Goal: Task Accomplishment & Management: Manage account settings

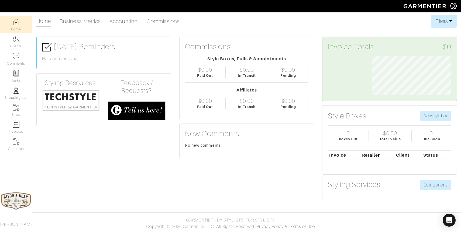
scroll to position [40, 88]
click at [119, 23] on link "Accounting" at bounding box center [123, 21] width 29 height 11
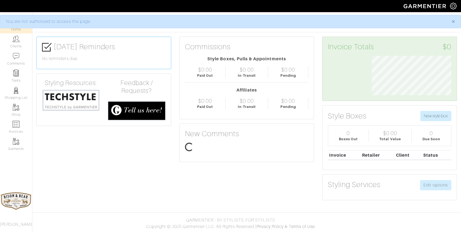
scroll to position [40, 88]
click at [455, 21] on span "×" at bounding box center [453, 21] width 4 height 7
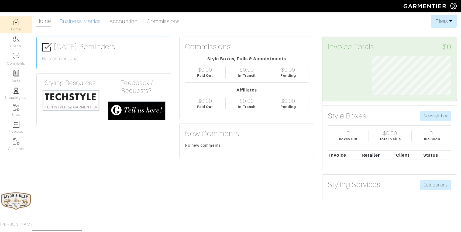
click at [89, 22] on link "Business Metrics" at bounding box center [80, 21] width 41 height 11
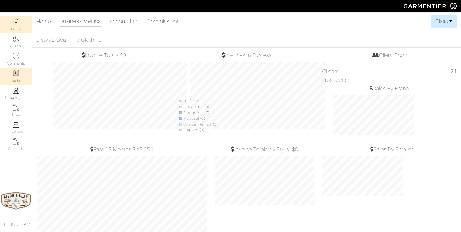
click at [13, 78] on link "Tasks" at bounding box center [16, 76] width 32 height 17
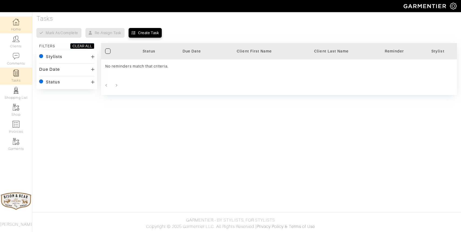
click at [17, 24] on img at bounding box center [16, 22] width 7 height 7
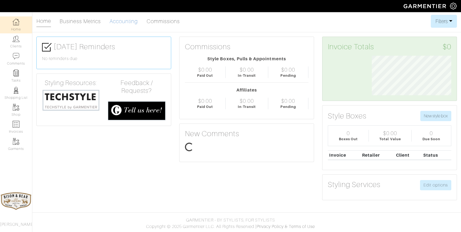
scroll to position [40, 88]
click at [453, 7] on img at bounding box center [453, 6] width 7 height 7
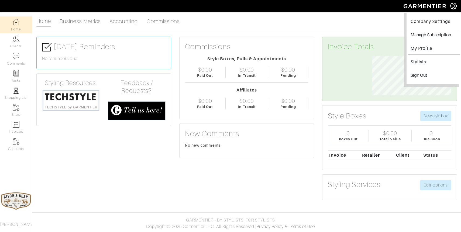
click at [423, 48] on link "My Profile" at bounding box center [434, 49] width 52 height 12
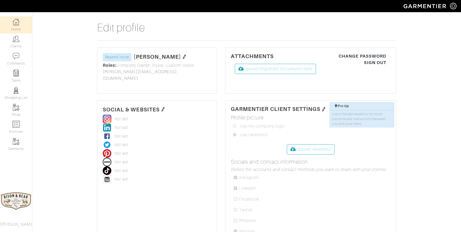
click at [11, 22] on link "Home" at bounding box center [16, 24] width 32 height 17
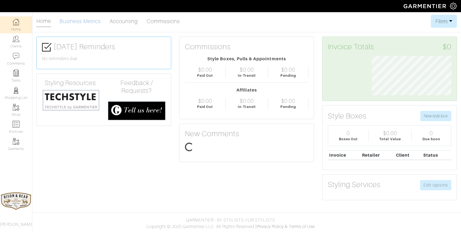
scroll to position [40, 88]
click at [123, 20] on link "Accounting" at bounding box center [123, 21] width 29 height 11
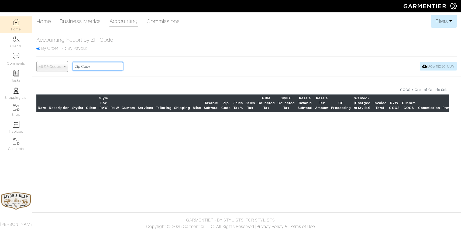
click at [89, 67] on input "text" at bounding box center [97, 66] width 50 height 8
click at [63, 66] on b at bounding box center [65, 66] width 5 height 10
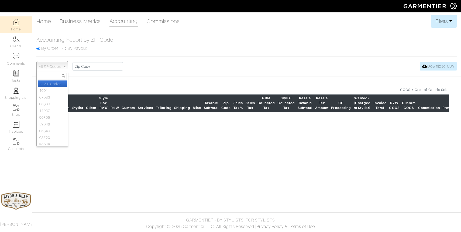
click at [63, 66] on b at bounding box center [65, 66] width 5 height 10
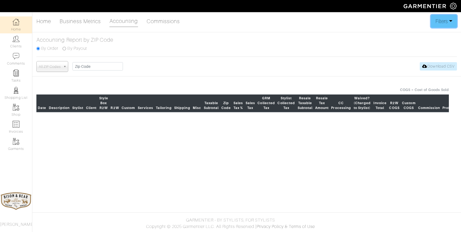
click at [446, 22] on button "Filters" at bounding box center [444, 21] width 26 height 13
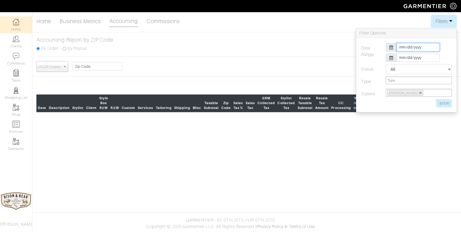
click at [403, 46] on input "[DATE]" at bounding box center [417, 47] width 43 height 8
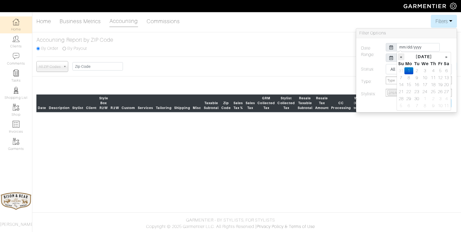
click at [402, 56] on th "«" at bounding box center [401, 56] width 6 height 7
click at [439, 70] on td "1" at bounding box center [440, 70] width 6 height 7
click at [398, 107] on td "31" at bounding box center [401, 105] width 6 height 7
click at [440, 71] on td "1" at bounding box center [440, 70] width 6 height 7
type input "[DATE]"
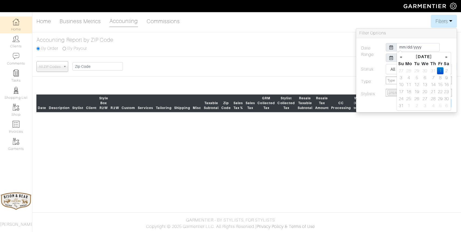
click at [419, 42] on div "Date Range: [DATE] [DATE] Status: All Pending Paid Complete Failed N/A Type: St…" at bounding box center [406, 75] width 101 height 74
click at [406, 56] on input "[DATE]" at bounding box center [417, 58] width 43 height 8
click at [400, 68] on th "«" at bounding box center [401, 67] width 6 height 7
click at [401, 114] on td "31" at bounding box center [401, 116] width 6 height 7
type input "[DATE]"
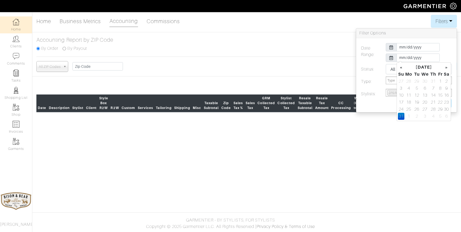
click at [383, 136] on body "Bison & Bear Fine Clothing [PERSON_NAME] Home Clients Invoices Comments Reminde…" at bounding box center [230, 116] width 461 height 232
click at [435, 70] on select "All Pending Paid Complete Failed N/A" at bounding box center [419, 69] width 66 height 10
click at [386, 64] on select "All Pending Paid Complete Failed N/A" at bounding box center [419, 69] width 66 height 10
click at [444, 101] on input "Update" at bounding box center [444, 103] width 16 height 8
type input "Update"
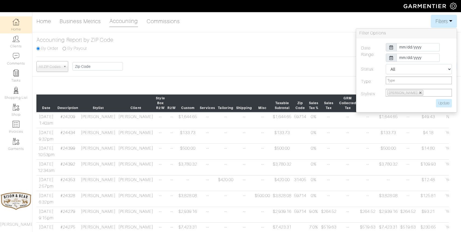
click at [287, 63] on div "All ZIP Codes 10011 07083 06830 11937 90805 39648 06840 08520 90049 10022 11357…" at bounding box center [246, 66] width 420 height 11
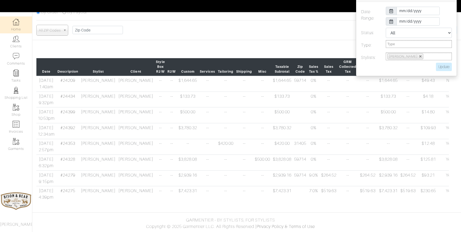
scroll to position [41, 0]
click at [410, 7] on input "[DATE]" at bounding box center [417, 11] width 43 height 8
click at [399, 17] on th "«" at bounding box center [401, 20] width 6 height 7
click at [416, 31] on td "1" at bounding box center [416, 34] width 7 height 7
type input "[DATE]"
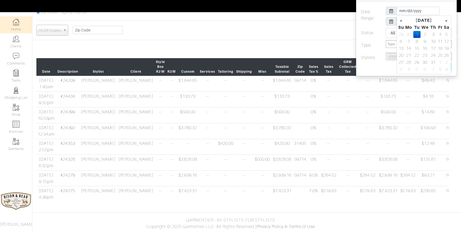
click at [380, 7] on label "Date Range:" at bounding box center [369, 17] width 25 height 21
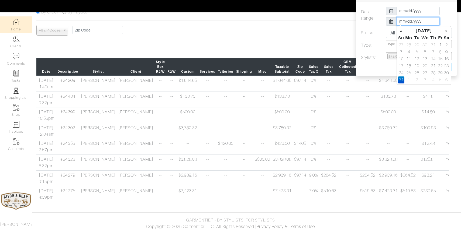
click at [412, 17] on input "[DATE]" at bounding box center [417, 21] width 43 height 8
click at [402, 27] on th "«" at bounding box center [401, 30] width 6 height 7
click at [446, 27] on th "»" at bounding box center [446, 30] width 6 height 7
click at [434, 70] on td "31" at bounding box center [433, 73] width 8 height 7
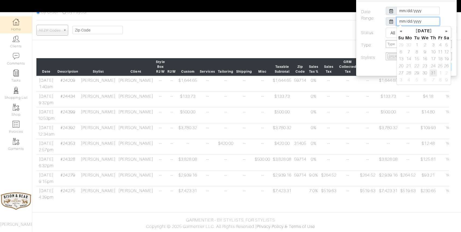
type input "[DATE]"
click at [362, 12] on label "Date Range:" at bounding box center [369, 17] width 25 height 21
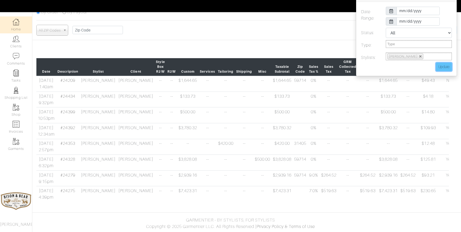
click at [447, 63] on input "Update" at bounding box center [444, 67] width 16 height 8
type input "Update"
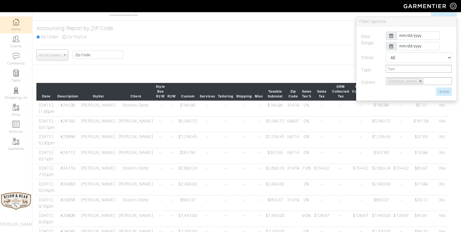
scroll to position [11, 0]
click at [422, 37] on input "[DATE]" at bounding box center [417, 36] width 43 height 8
click at [446, 46] on th "»" at bounding box center [446, 45] width 6 height 7
click at [440, 58] on td "1" at bounding box center [440, 59] width 6 height 7
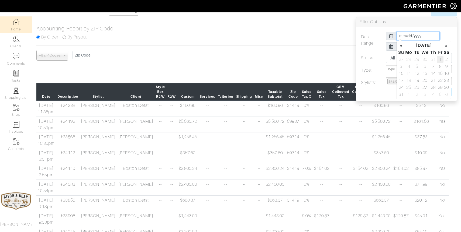
type input "[DATE]"
click at [433, 25] on h3 "Filter Options" at bounding box center [406, 22] width 101 height 10
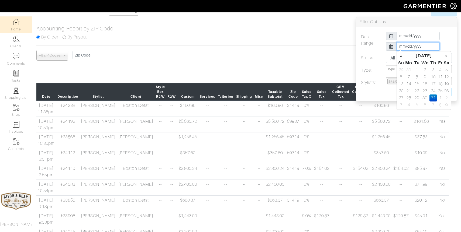
click at [426, 46] on input "[DATE]" at bounding box center [417, 46] width 43 height 8
click at [447, 58] on th "»" at bounding box center [446, 56] width 6 height 7
click at [403, 106] on td "31" at bounding box center [401, 105] width 6 height 7
type input "[DATE]"
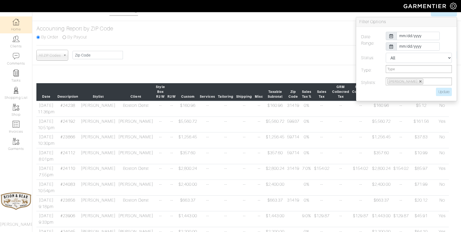
click at [447, 39] on div "[DATE]" at bounding box center [419, 36] width 74 height 8
click at [444, 93] on input "Update" at bounding box center [444, 92] width 16 height 8
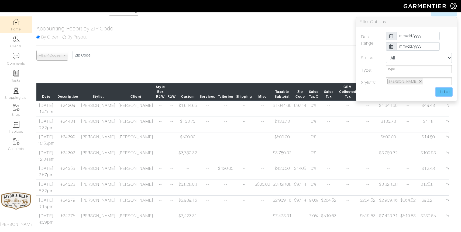
click at [443, 94] on input "Update" at bounding box center [444, 92] width 16 height 8
type input "Update"
click at [326, 52] on div "All ZIP Codes 10011 07083 06830 11937 90805 39648 06840 08520 90049 10022 11357…" at bounding box center [246, 55] width 420 height 11
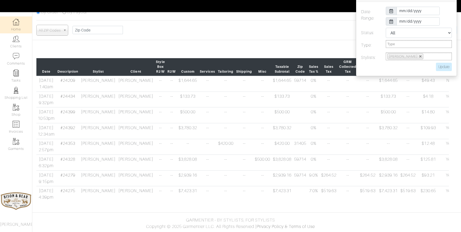
click at [21, 24] on link "Home" at bounding box center [16, 24] width 32 height 17
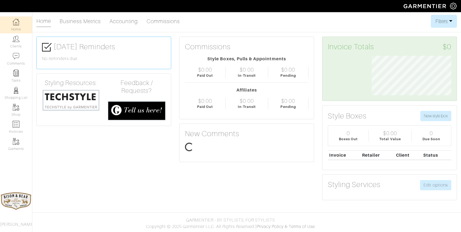
scroll to position [40, 88]
